Goal: Information Seeking & Learning: Learn about a topic

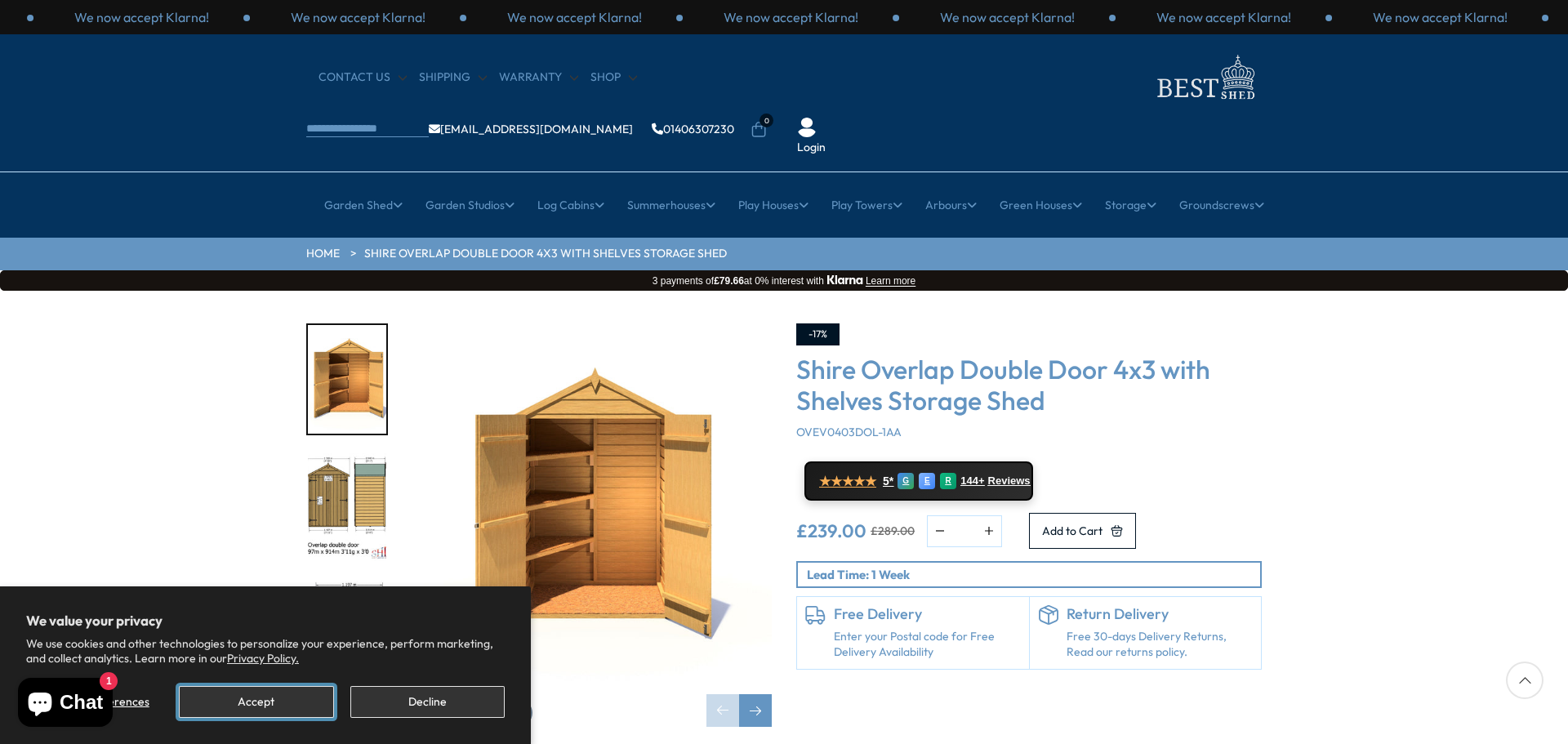
click at [282, 699] on button "Accept" at bounding box center [256, 702] width 154 height 32
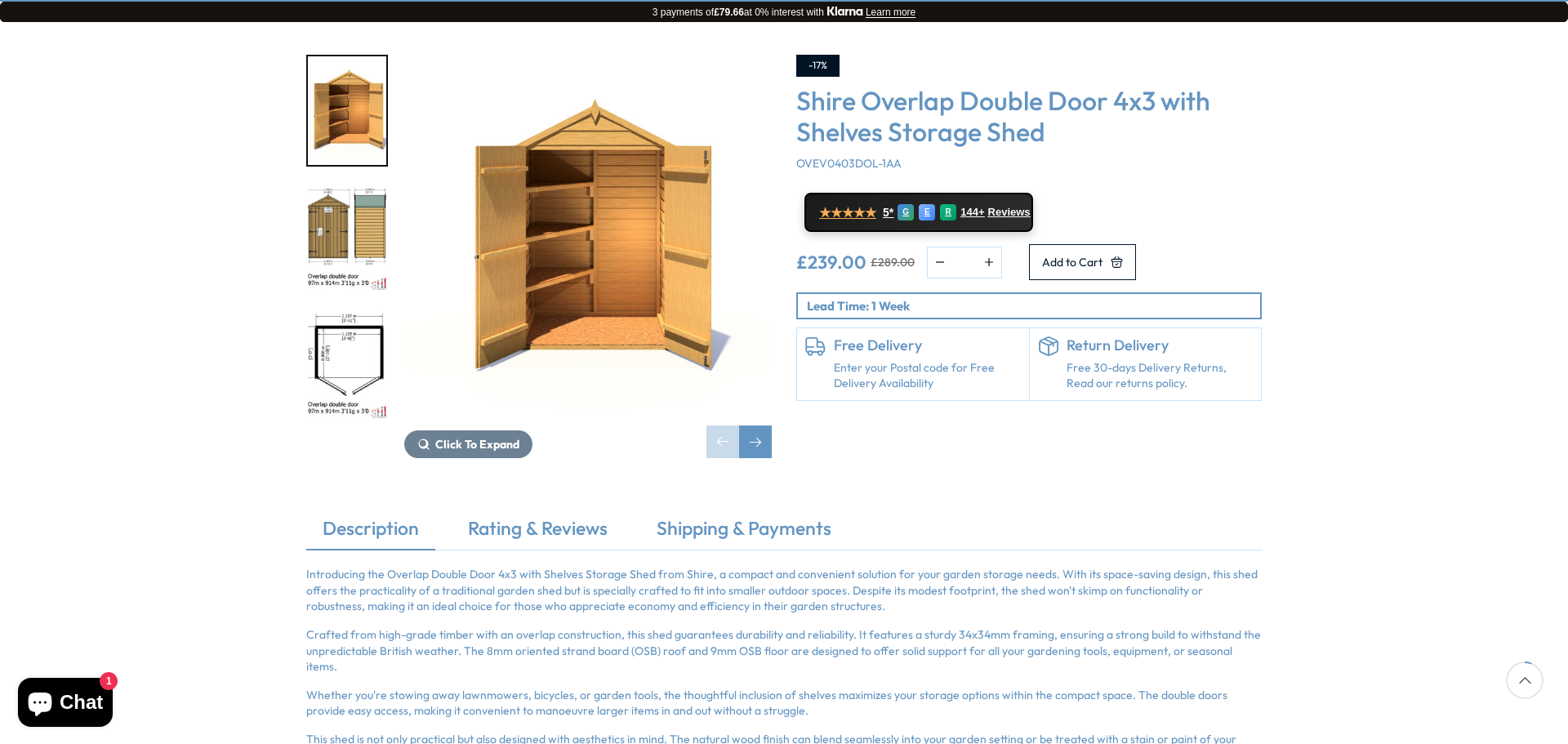
scroll to position [227, 0]
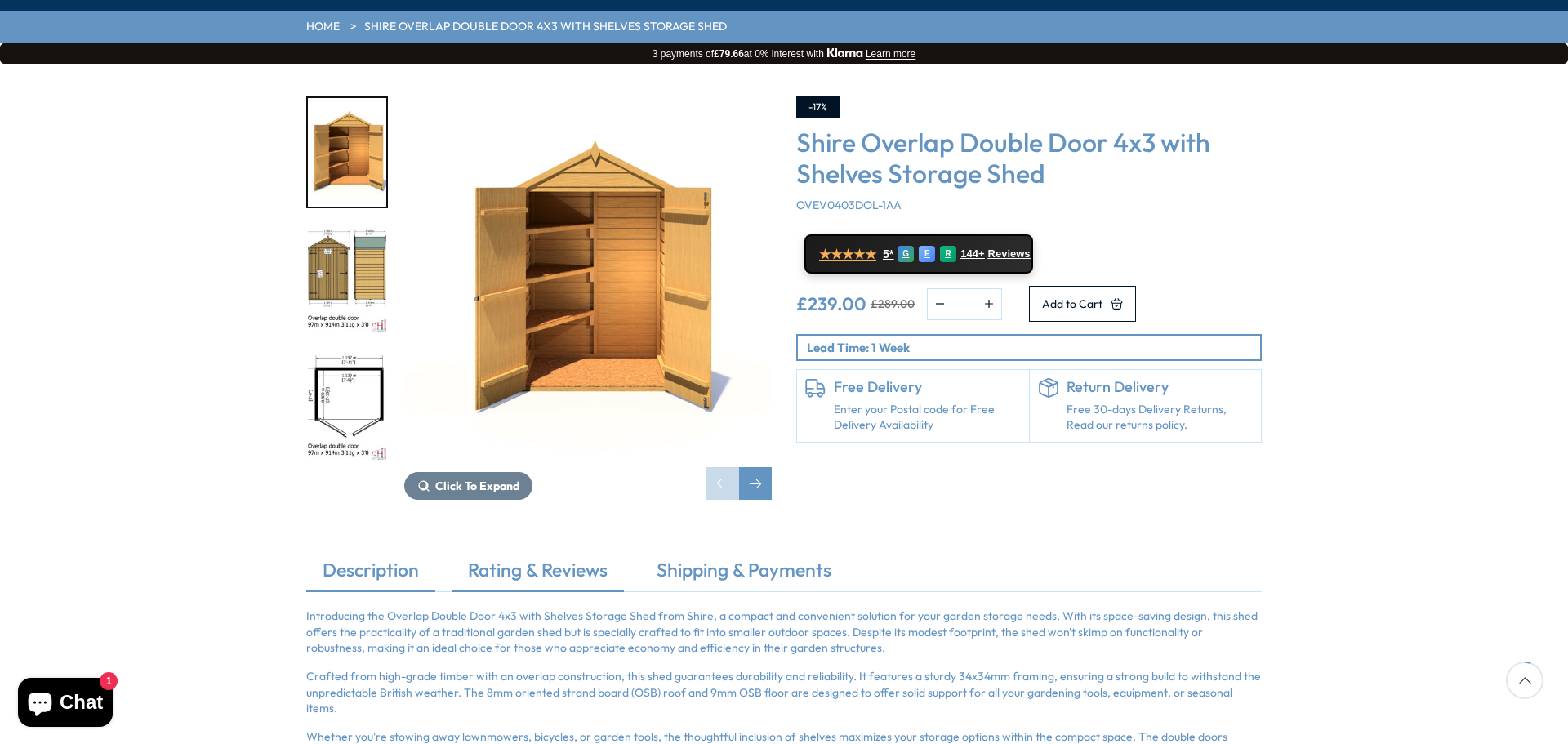
click at [524, 557] on link "Rating & Reviews" at bounding box center [538, 574] width 172 height 34
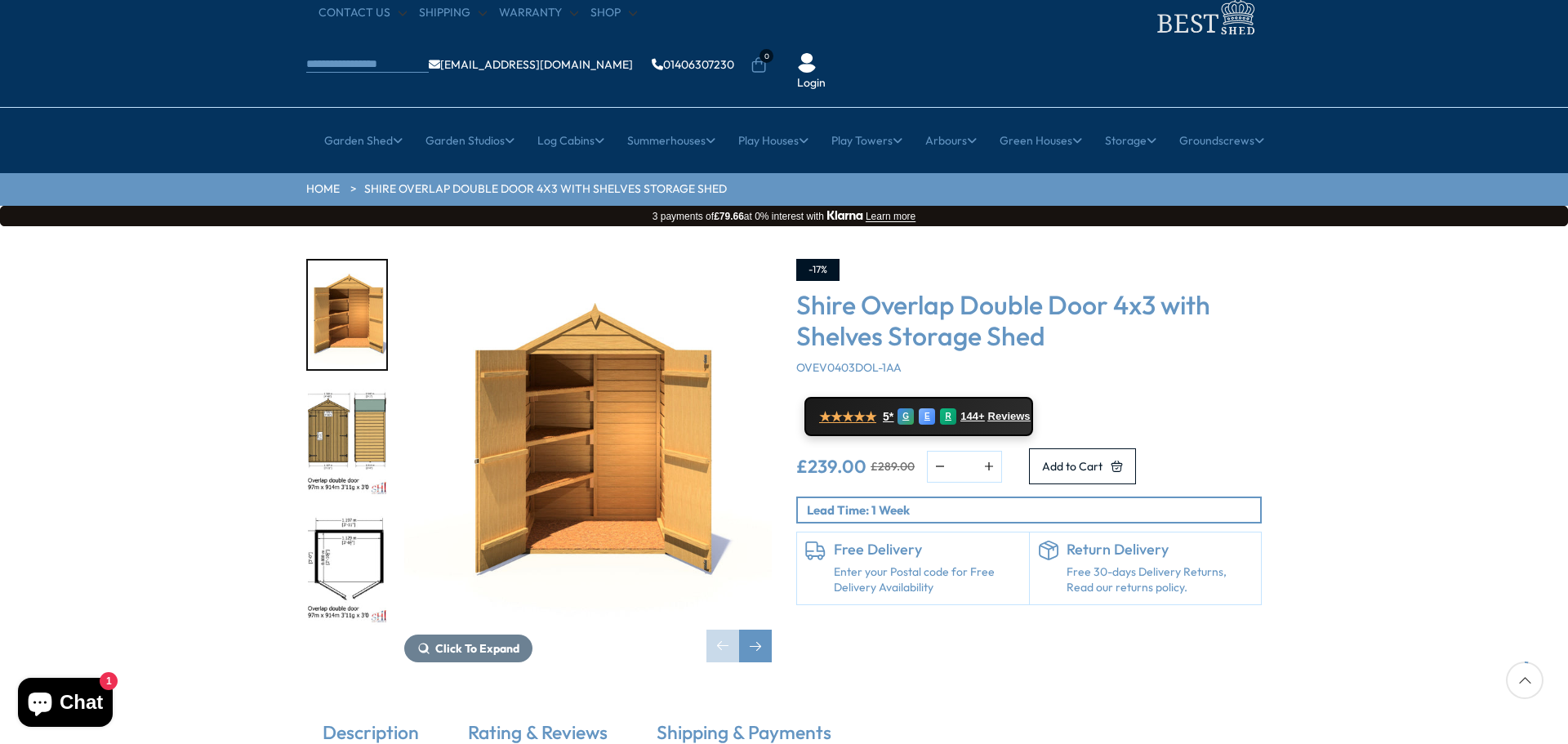
scroll to position [63, 0]
click at [760, 630] on div "Next slide" at bounding box center [756, 647] width 33 height 33
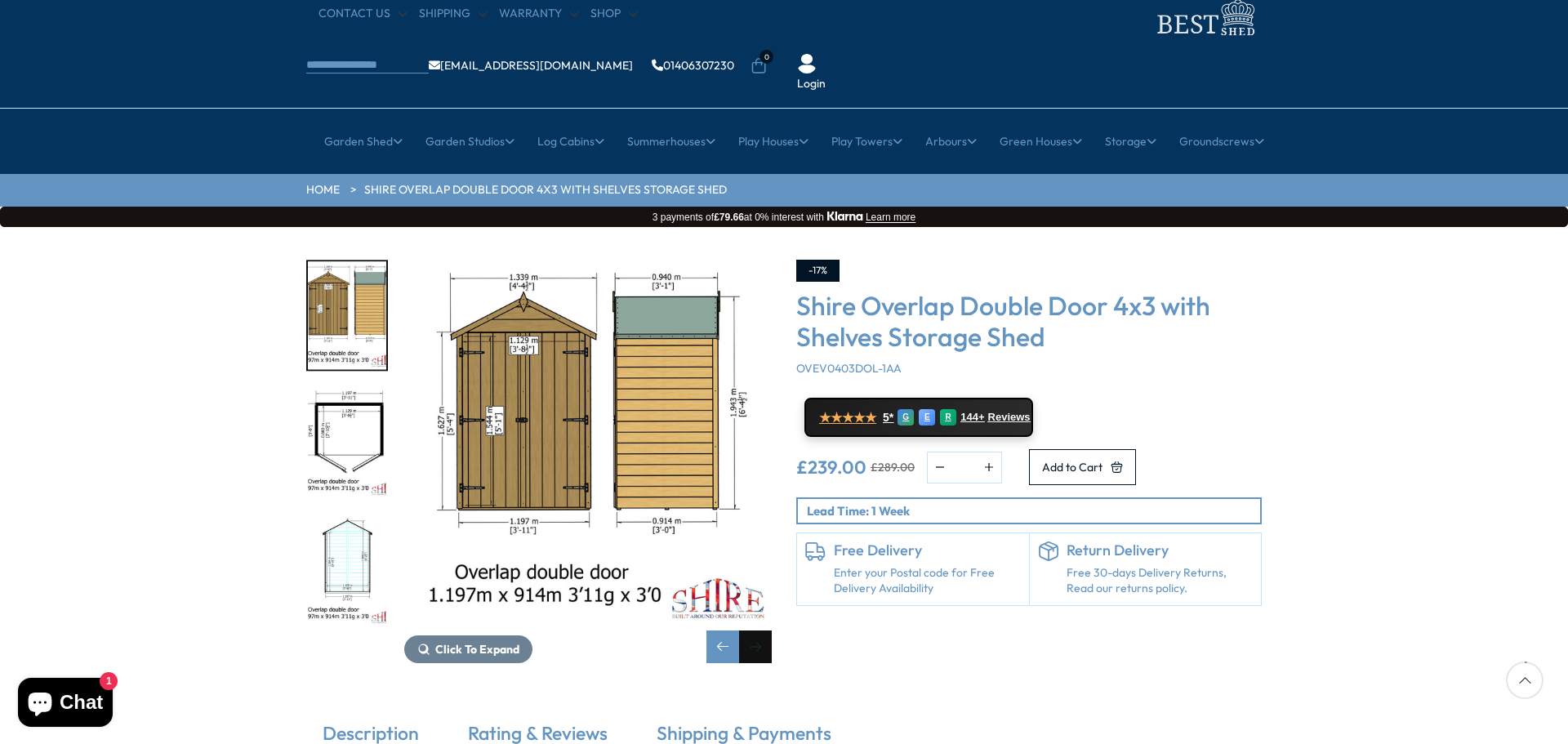
click at [760, 630] on div "Next slide" at bounding box center [756, 647] width 33 height 33
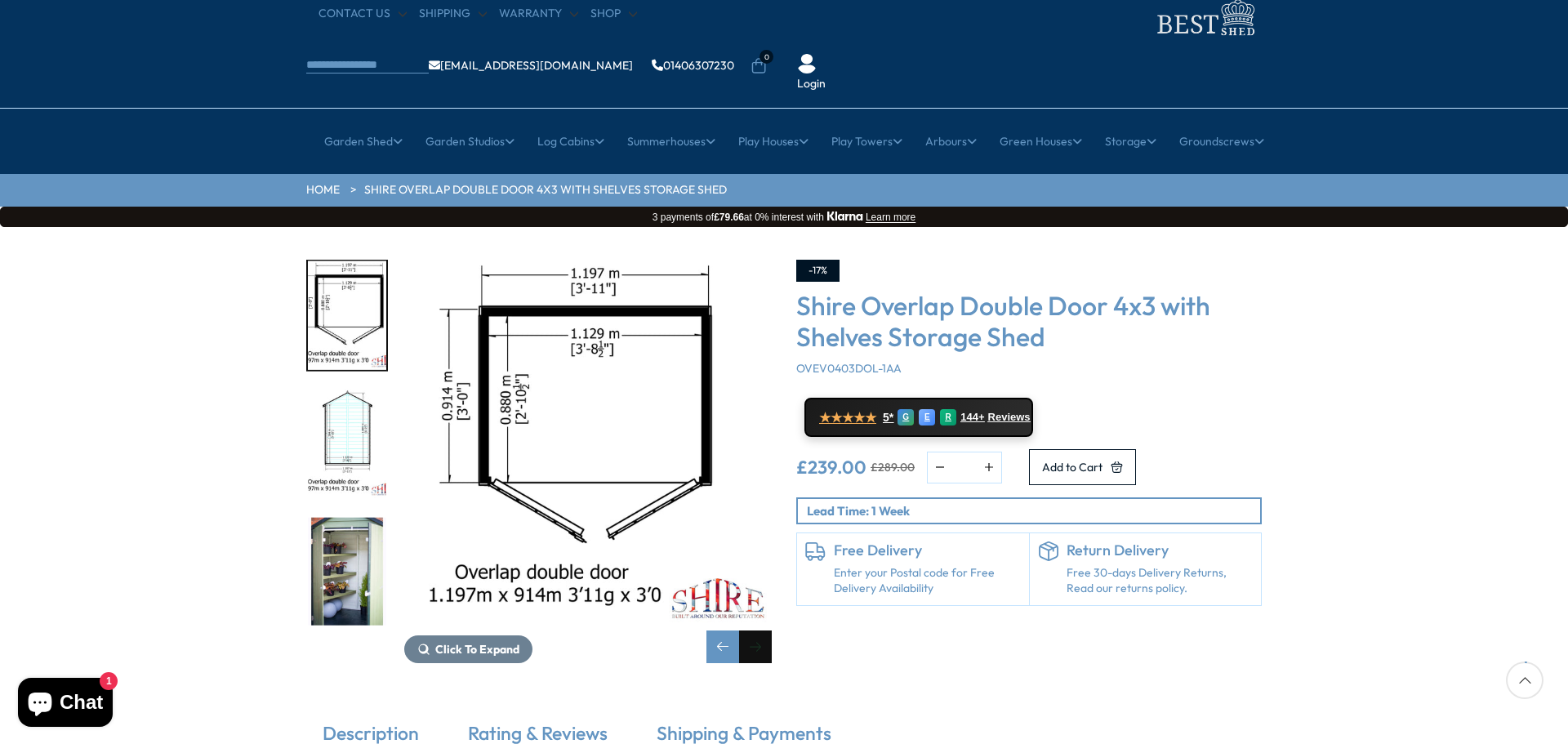
click at [760, 630] on div "Next slide" at bounding box center [756, 647] width 33 height 33
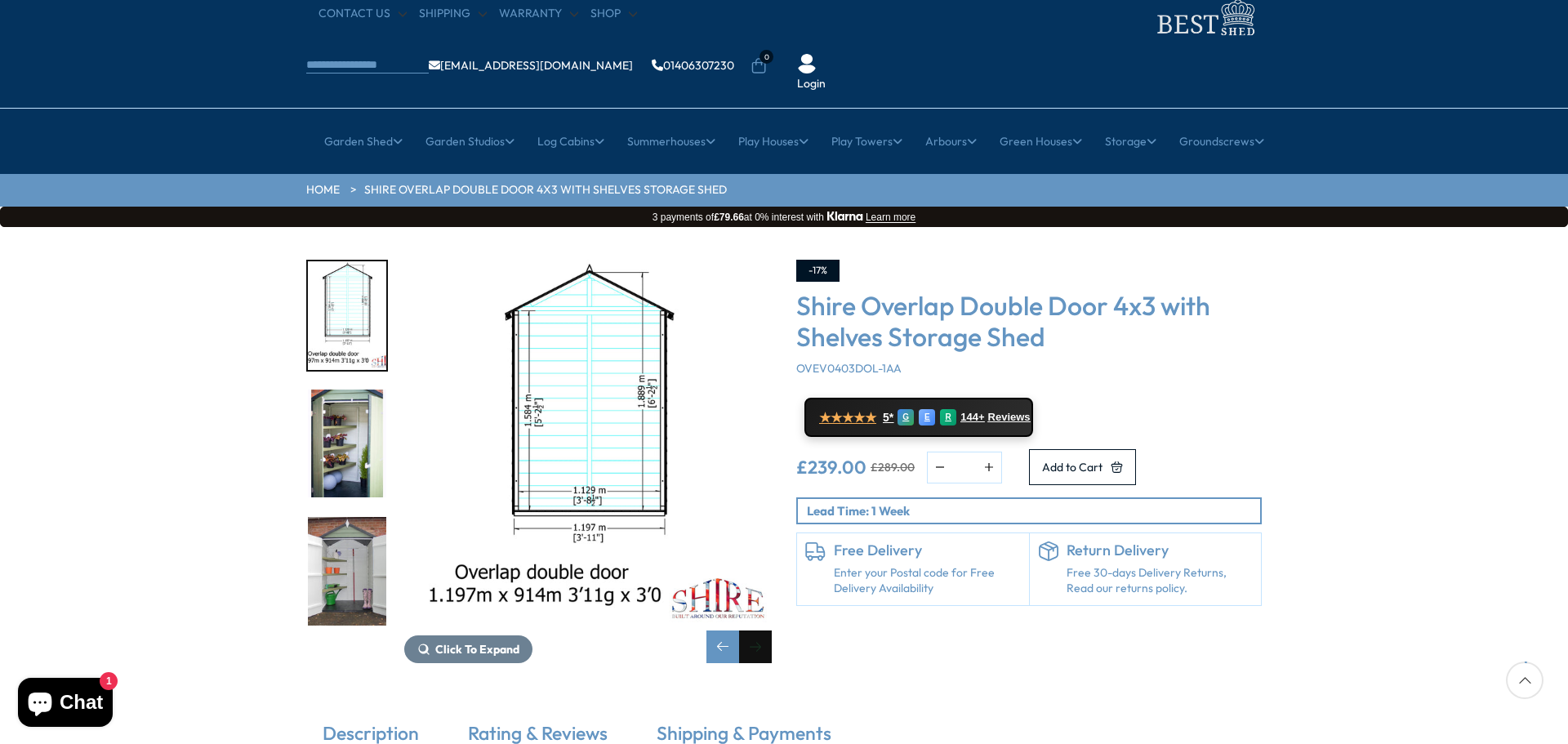
click at [765, 630] on div "Next slide" at bounding box center [756, 647] width 33 height 33
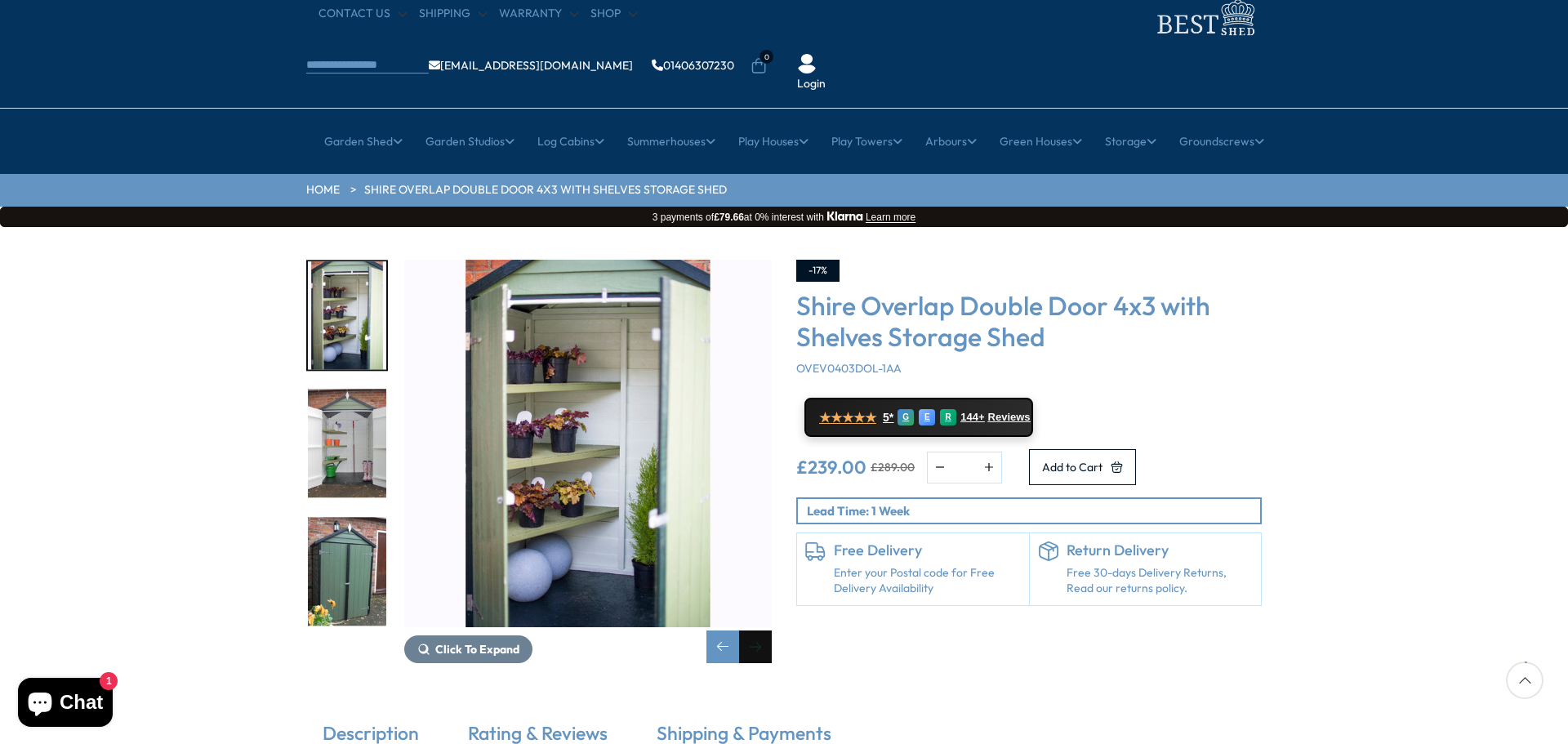
click at [765, 630] on div "Next slide" at bounding box center [756, 647] width 33 height 33
